Goal: Entertainment & Leisure: Consume media (video, audio)

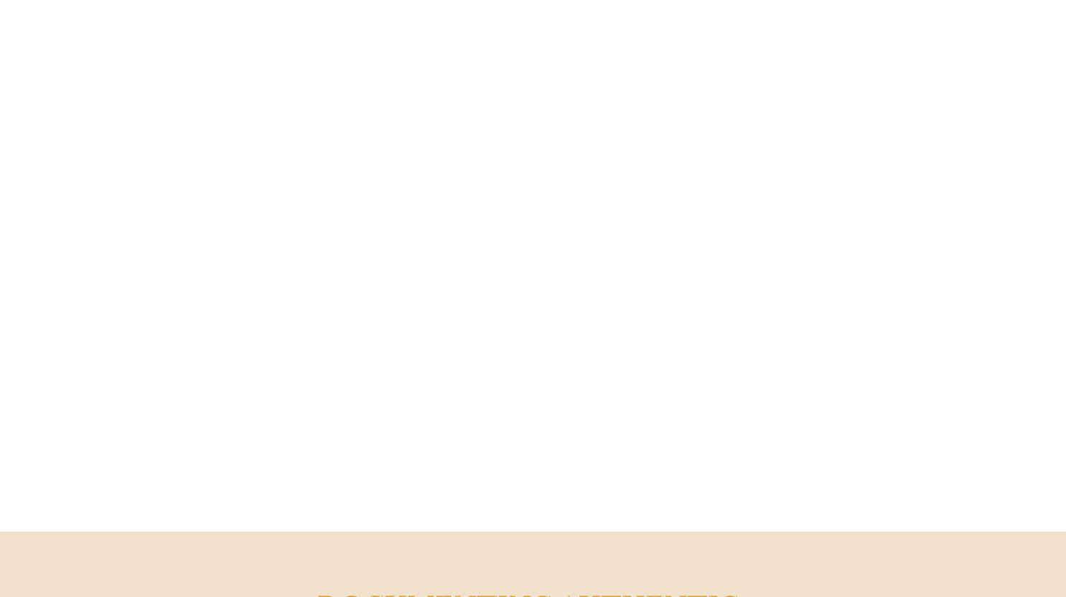
scroll to position [13, 0]
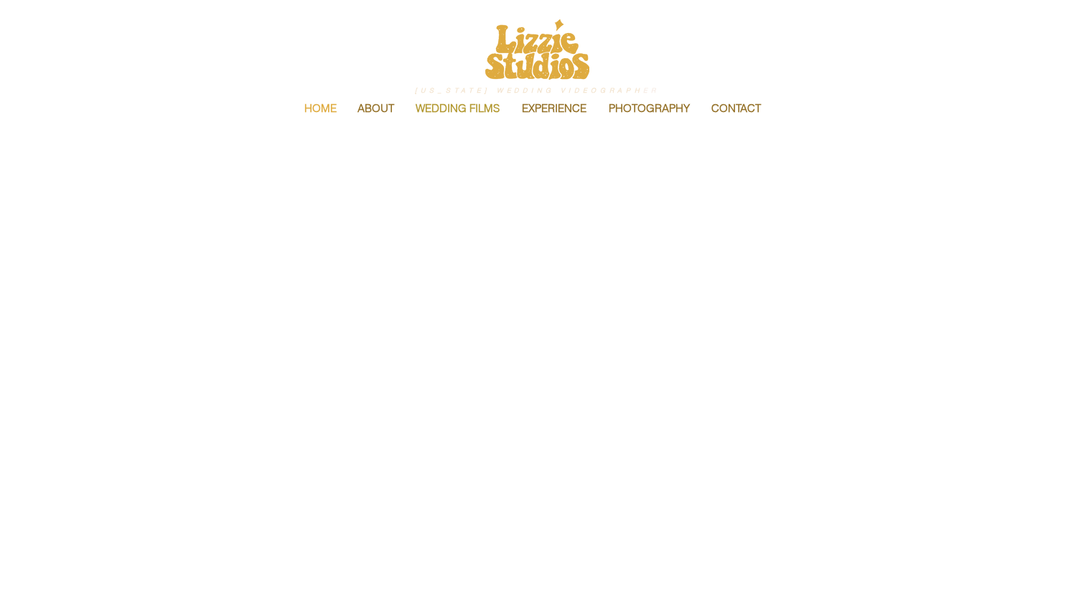
click at [455, 109] on p "WEDDING FILMS" at bounding box center [458, 108] width 98 height 30
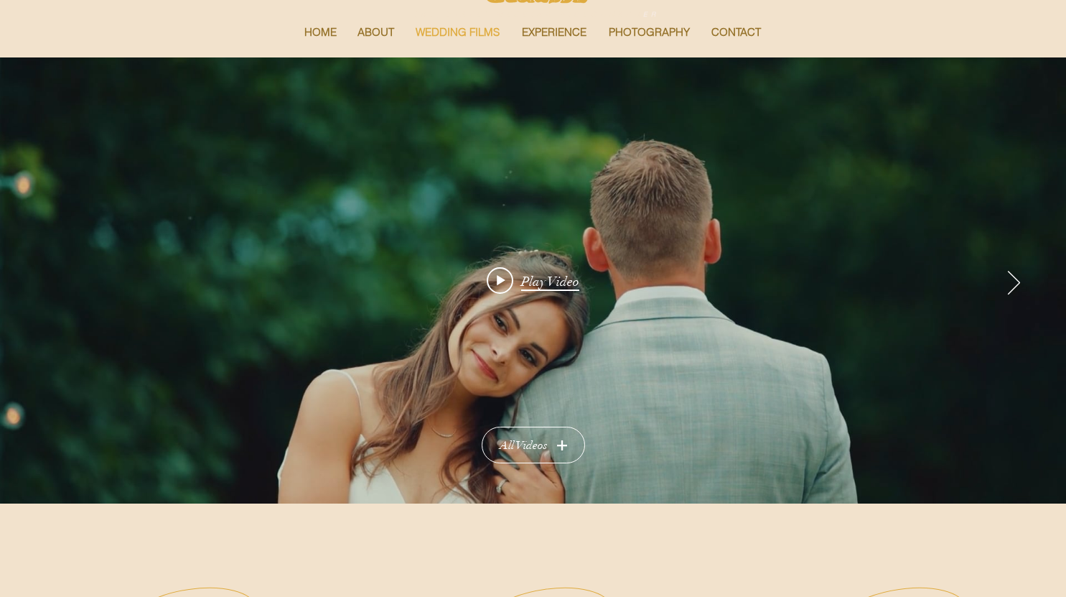
scroll to position [63, 0]
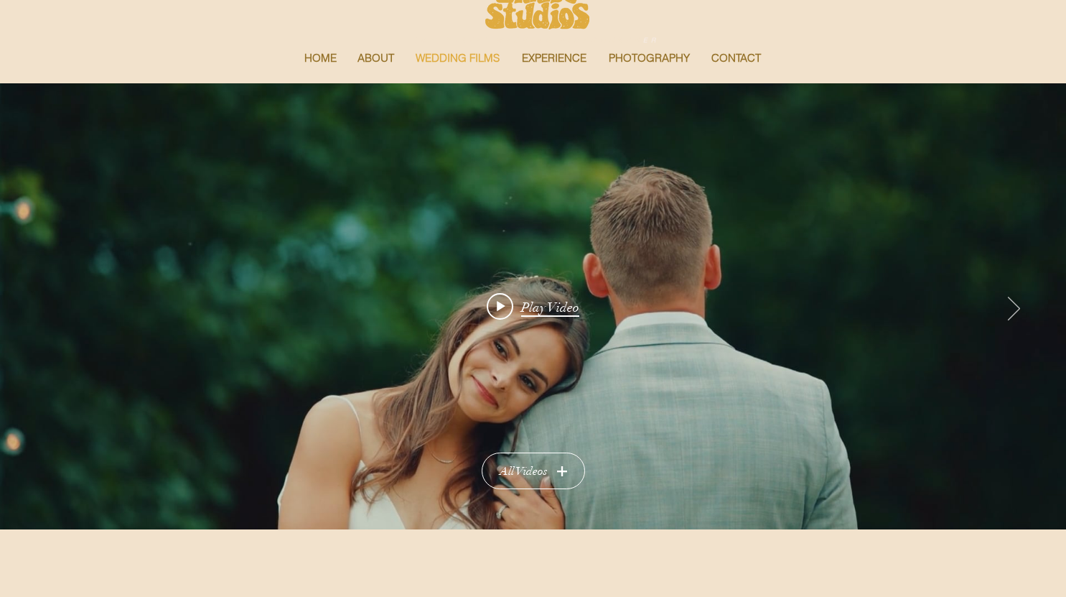
click at [1010, 310] on icon "Next video" at bounding box center [1013, 308] width 13 height 25
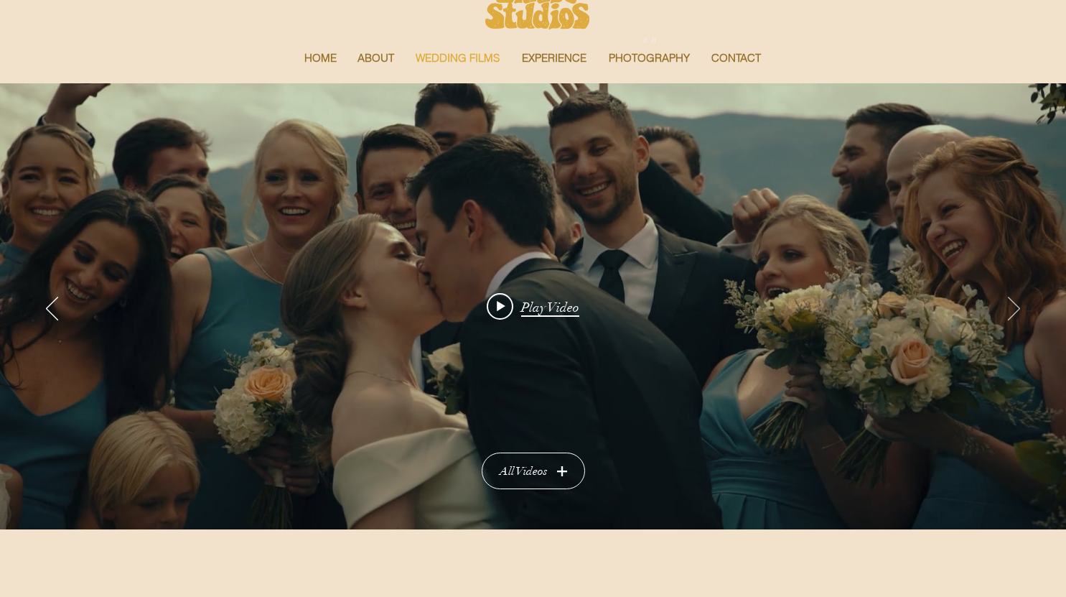
click at [1010, 310] on icon "Next video" at bounding box center [1013, 308] width 13 height 25
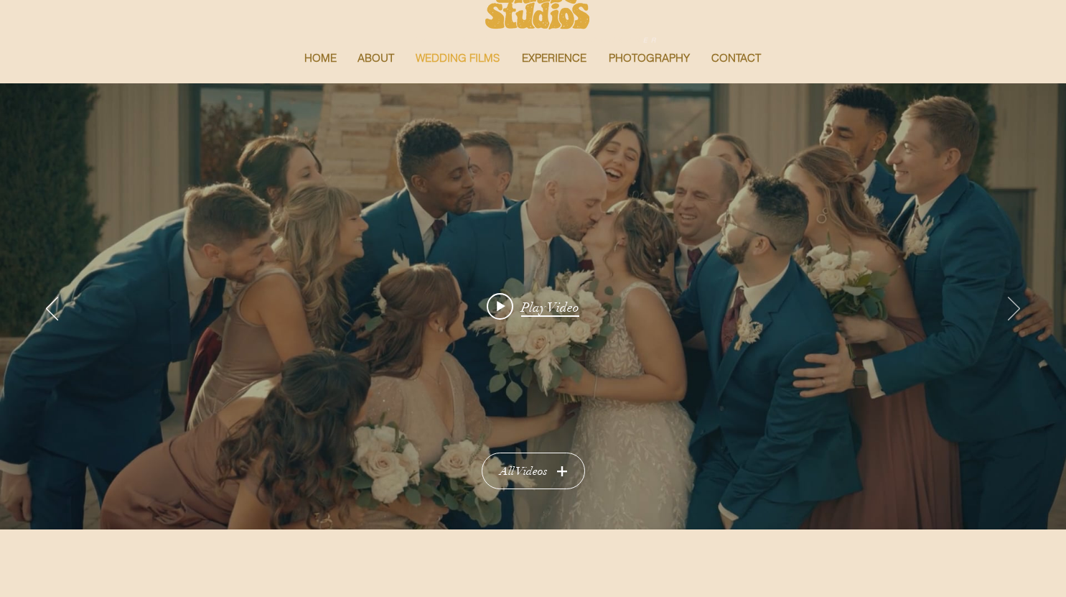
click at [1010, 310] on icon "Next video" at bounding box center [1013, 308] width 13 height 25
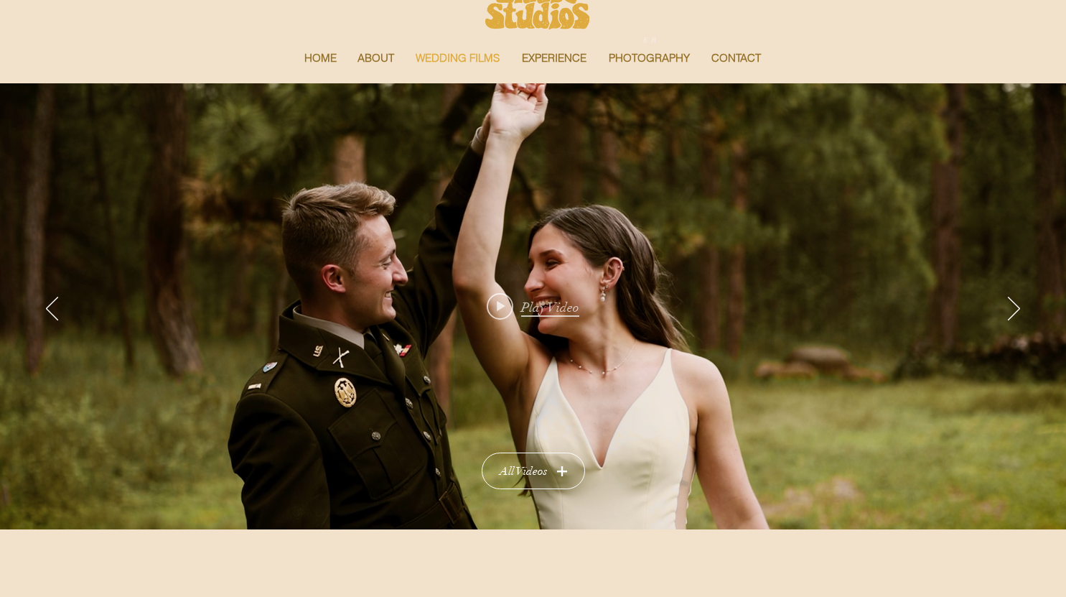
click at [505, 296] on span "Play video: Aubrie & Benjamin" at bounding box center [500, 306] width 27 height 27
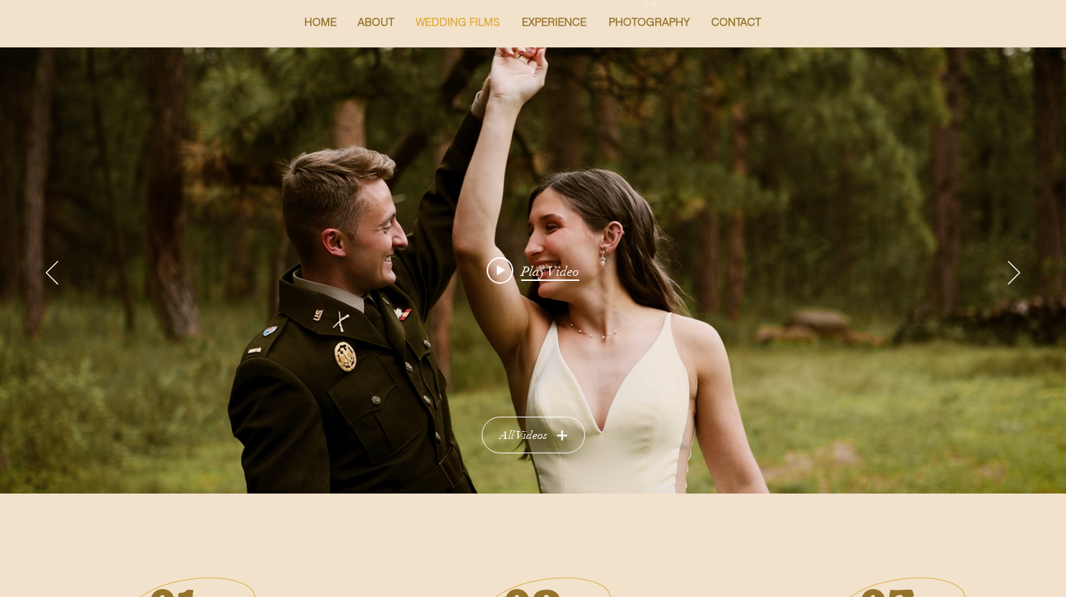
scroll to position [0, 0]
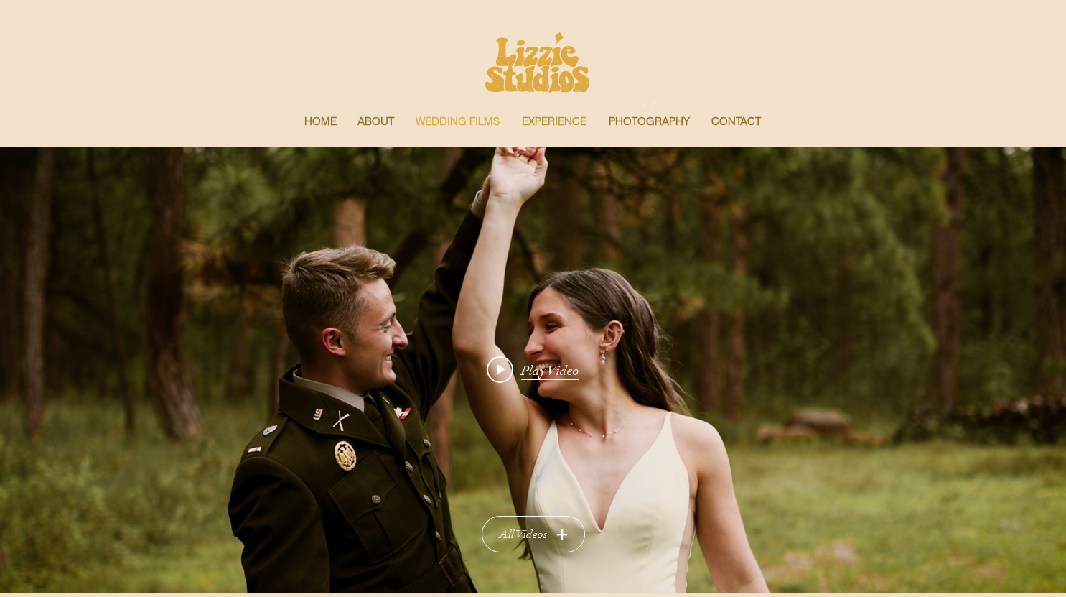
click at [542, 111] on p "EXPERIENCE" at bounding box center [554, 121] width 79 height 30
